Goal: Task Accomplishment & Management: Complete application form

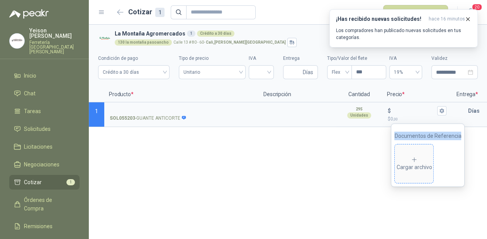
scroll to position [0, 141]
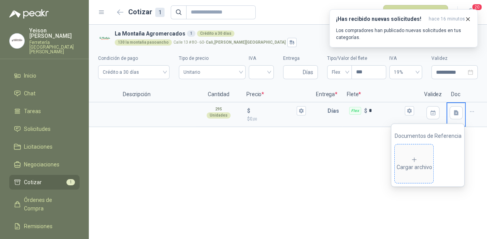
click at [422, 165] on div "Cargar archivo" at bounding box center [415, 164] width 36 height 15
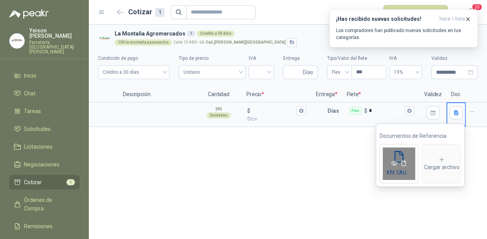
click at [395, 165] on icon "eye" at bounding box center [395, 164] width 6 height 5
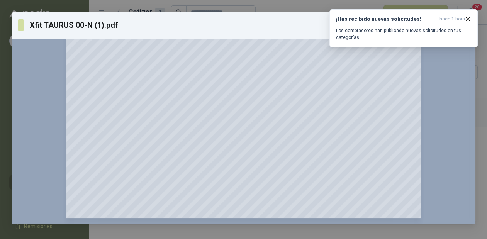
scroll to position [193, 0]
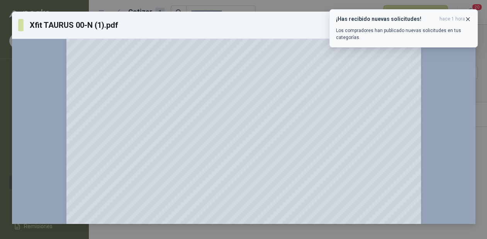
click at [467, 22] on icon "button" at bounding box center [468, 19] width 7 height 7
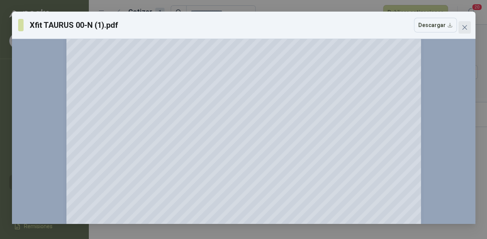
click at [463, 25] on icon "close" at bounding box center [465, 27] width 6 height 6
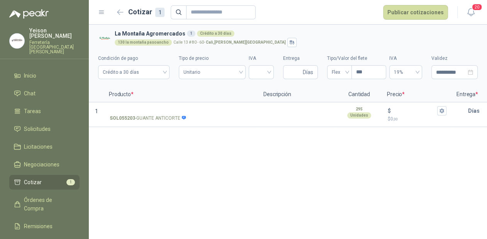
scroll to position [0, 0]
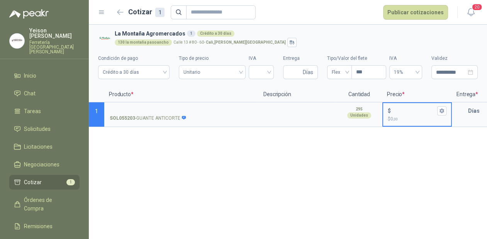
click at [397, 112] on input "$ $ 0 ,00" at bounding box center [414, 111] width 43 height 6
type input "******"
click at [441, 111] on icon "button" at bounding box center [442, 111] width 4 height 5
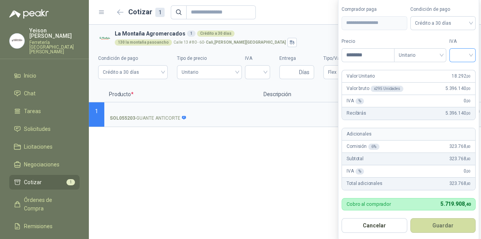
click at [466, 52] on input "search" at bounding box center [462, 55] width 17 height 12
click at [463, 68] on div "19%" at bounding box center [464, 71] width 14 height 9
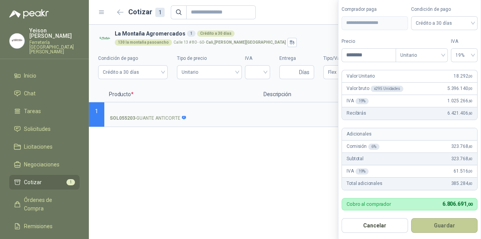
click at [447, 223] on button "Guardar" at bounding box center [444, 225] width 66 height 15
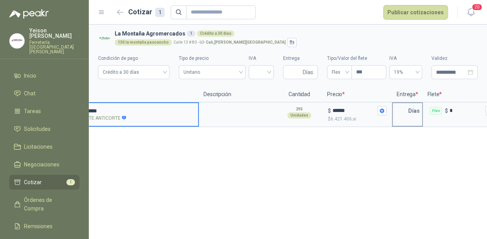
scroll to position [0, 60]
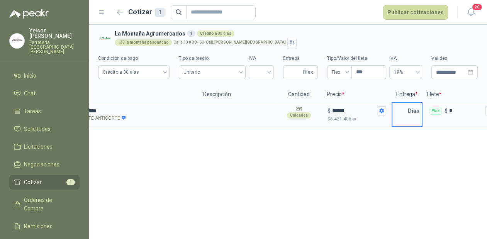
click at [402, 110] on input "text" at bounding box center [400, 110] width 15 height 15
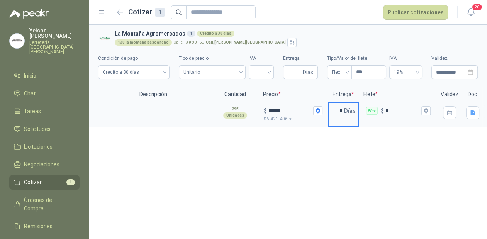
scroll to position [0, 141]
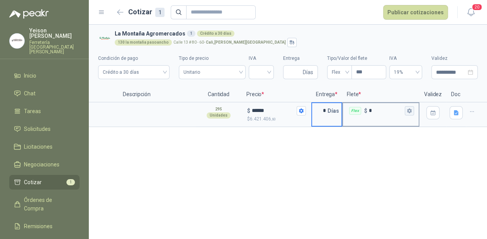
type input "*"
click at [408, 110] on icon "button" at bounding box center [409, 111] width 4 height 5
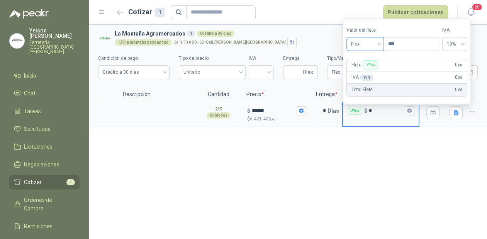
click at [380, 42] on span "Flex" at bounding box center [365, 44] width 28 height 12
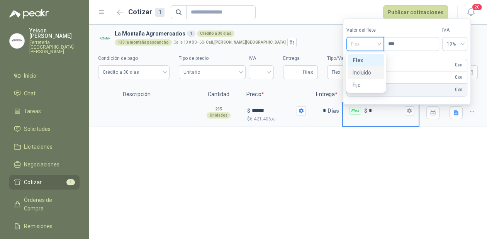
click at [365, 73] on div "Incluido" at bounding box center [366, 72] width 27 height 9
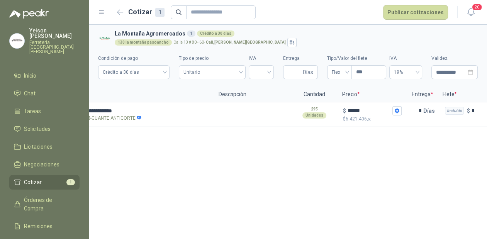
scroll to position [0, 0]
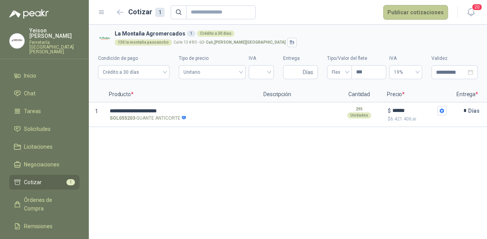
click at [413, 12] on button "Publicar cotizaciones" at bounding box center [415, 12] width 65 height 15
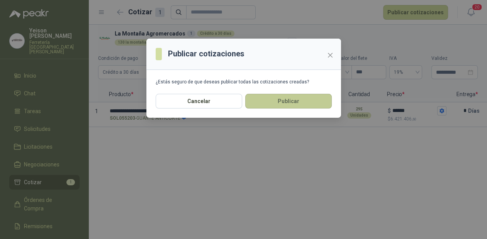
click at [319, 99] on button "Publicar" at bounding box center [288, 101] width 87 height 15
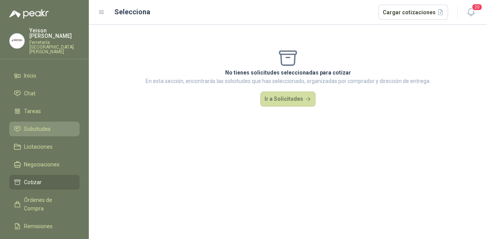
click at [43, 125] on span "Solicitudes" at bounding box center [37, 129] width 27 height 9
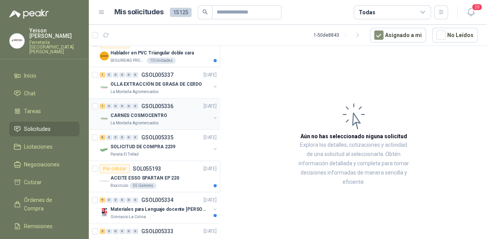
scroll to position [216, 0]
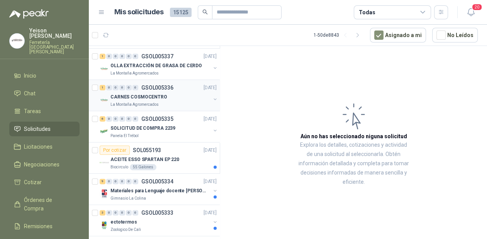
click at [164, 104] on div "La Montaña Agromercados" at bounding box center [161, 105] width 100 height 6
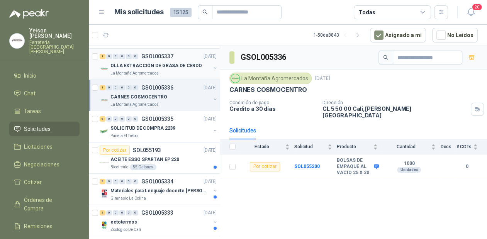
click at [166, 71] on div "La Montaña Agromercados" at bounding box center [161, 73] width 100 height 6
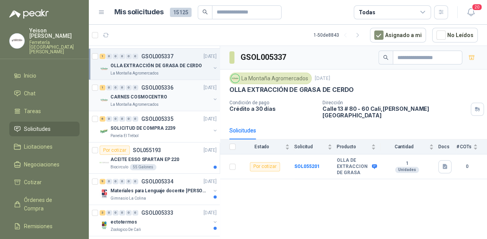
scroll to position [124, 0]
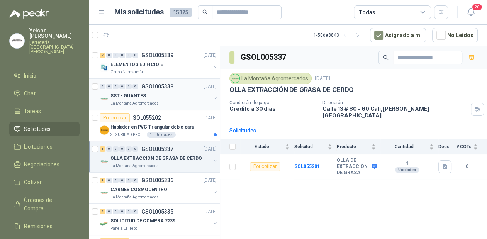
click at [168, 97] on div "SST - GUANTES" at bounding box center [161, 95] width 100 height 9
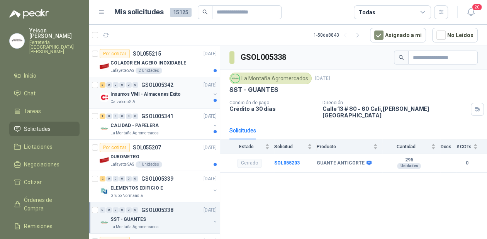
click at [167, 96] on p "Insumos VMI - Almacenes Exito" at bounding box center [146, 94] width 70 height 7
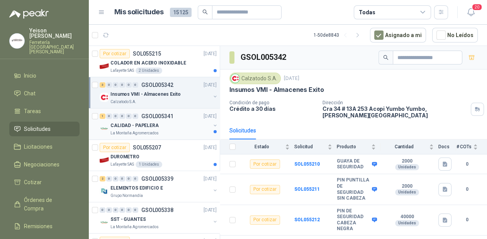
click at [140, 127] on p "CALIDAD - PAPELERA" at bounding box center [135, 125] width 48 height 7
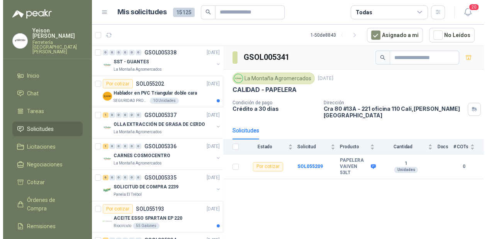
scroll to position [124, 0]
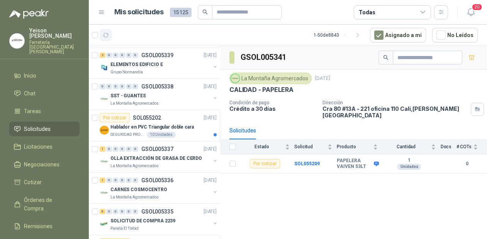
click at [107, 34] on icon "button" at bounding box center [106, 35] width 7 height 7
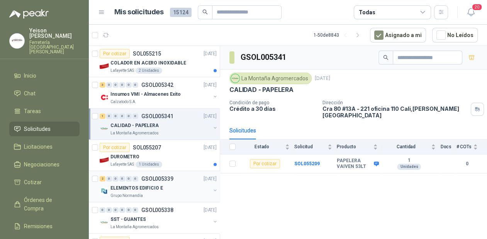
scroll to position [0, 0]
click at [178, 68] on div "Lafayette SAS 2 Unidades" at bounding box center [164, 71] width 106 height 6
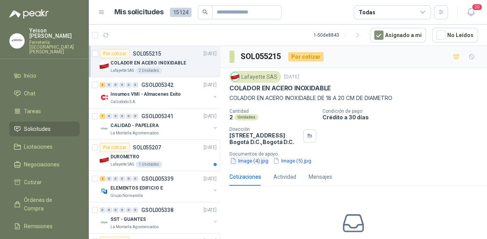
click at [259, 158] on button "Image (4).jpg" at bounding box center [250, 161] width 40 height 8
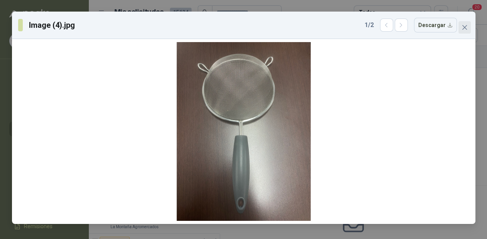
click at [464, 31] on button "Close" at bounding box center [465, 27] width 12 height 12
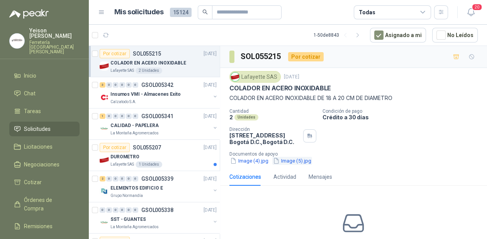
click at [297, 163] on button "Image (5).jpg" at bounding box center [293, 161] width 40 height 8
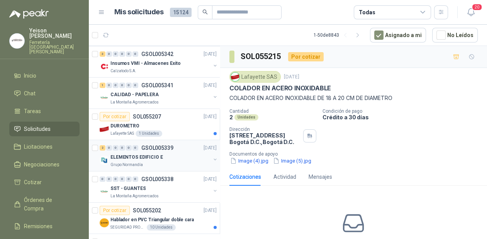
drag, startPoint x: 0, startPoint y: 0, endPoint x: 145, endPoint y: 159, distance: 215.6
click at [145, 159] on p "ELEMENTOS EDIFICIO E" at bounding box center [137, 157] width 53 height 7
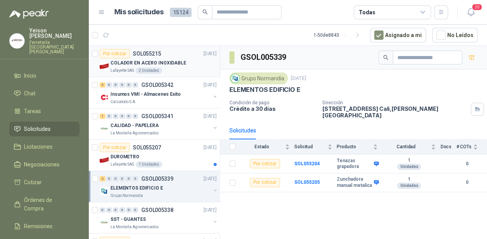
click at [164, 71] on div "Lafayette SAS 2 Unidades" at bounding box center [164, 71] width 106 height 6
